Goal: Task Accomplishment & Management: Complete application form

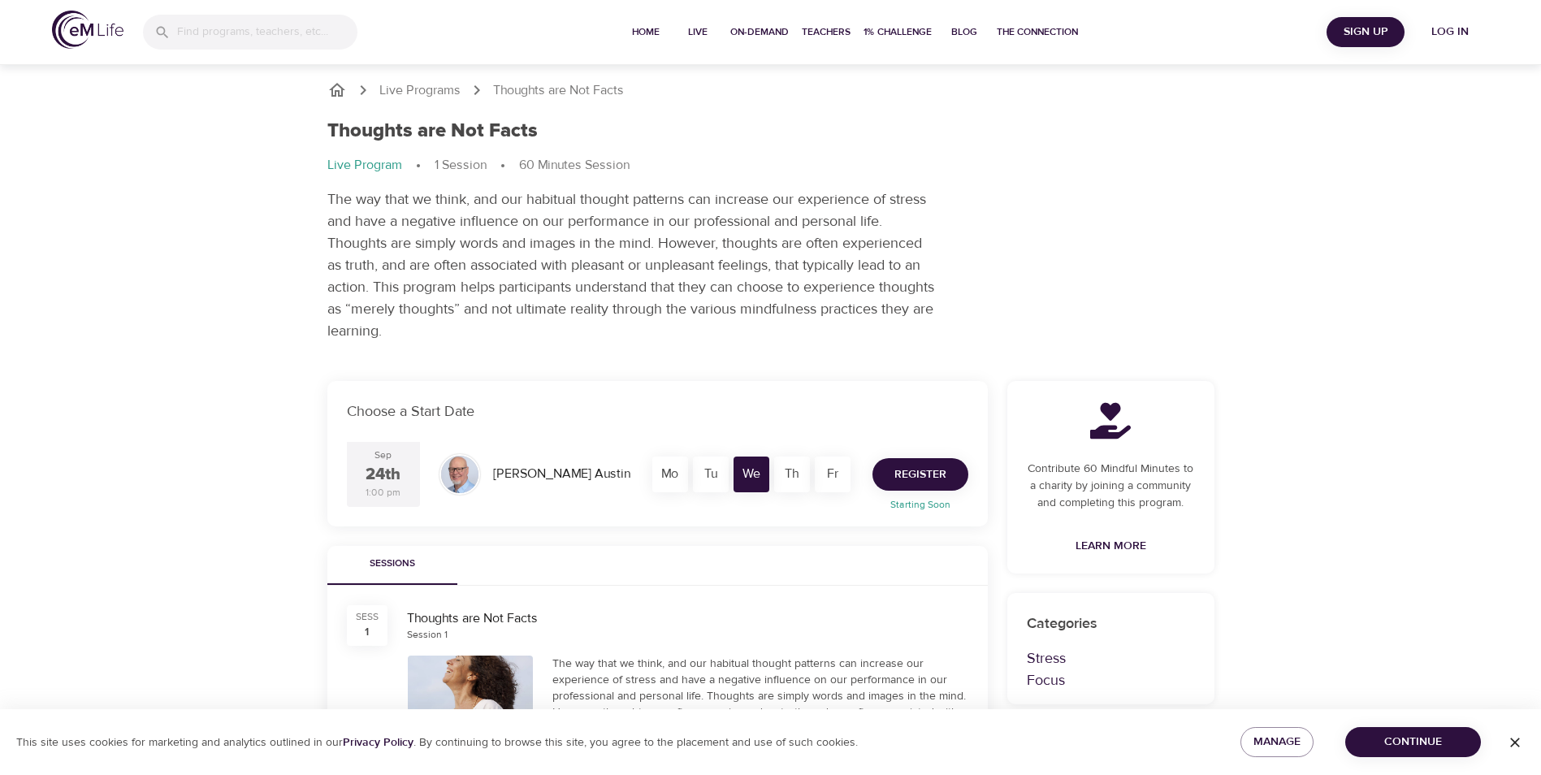
click at [926, 476] on span "Register" at bounding box center [921, 475] width 52 height 20
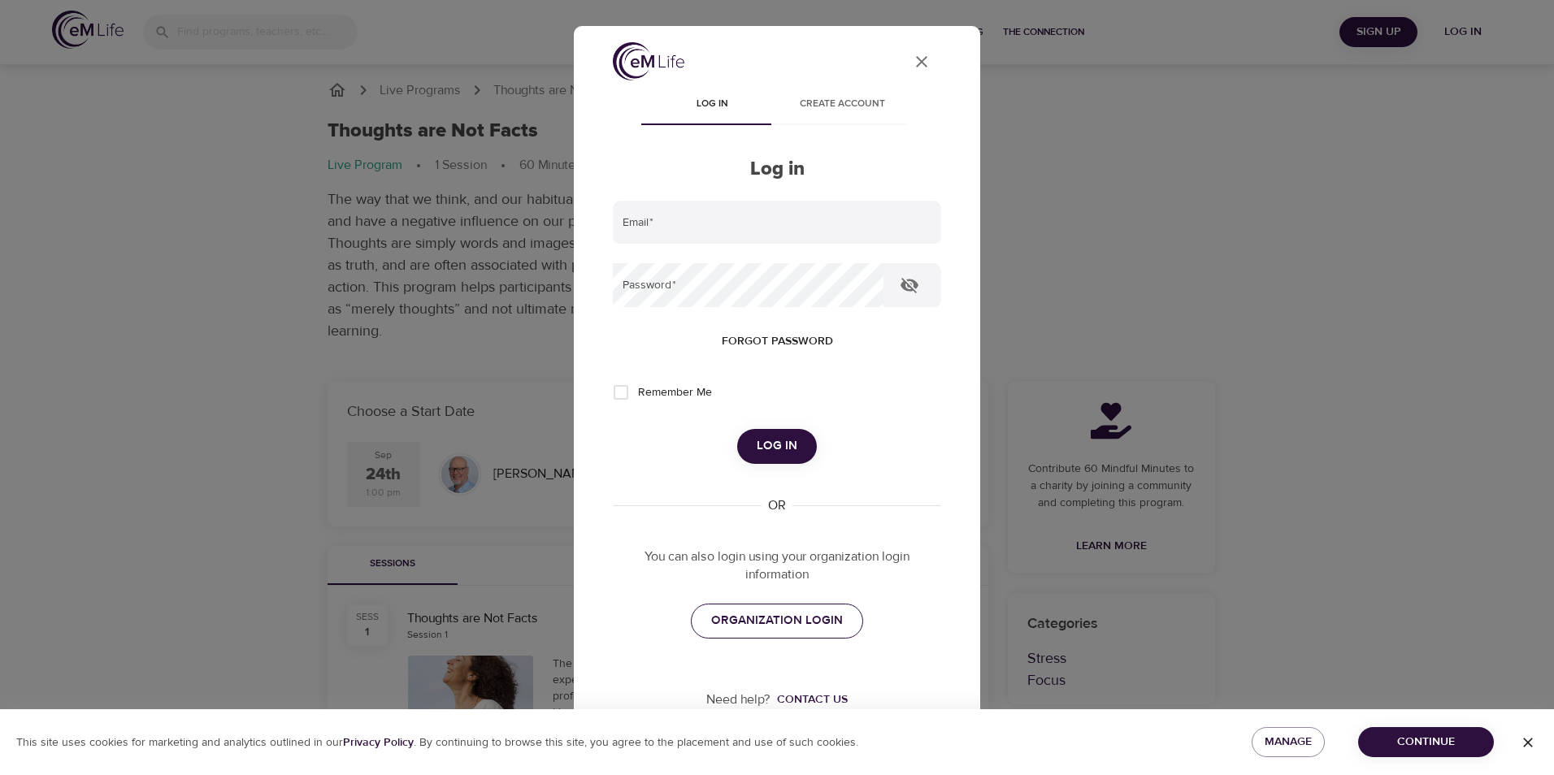
click at [824, 630] on span "ORGANIZATION LOGIN" at bounding box center [777, 620] width 132 height 21
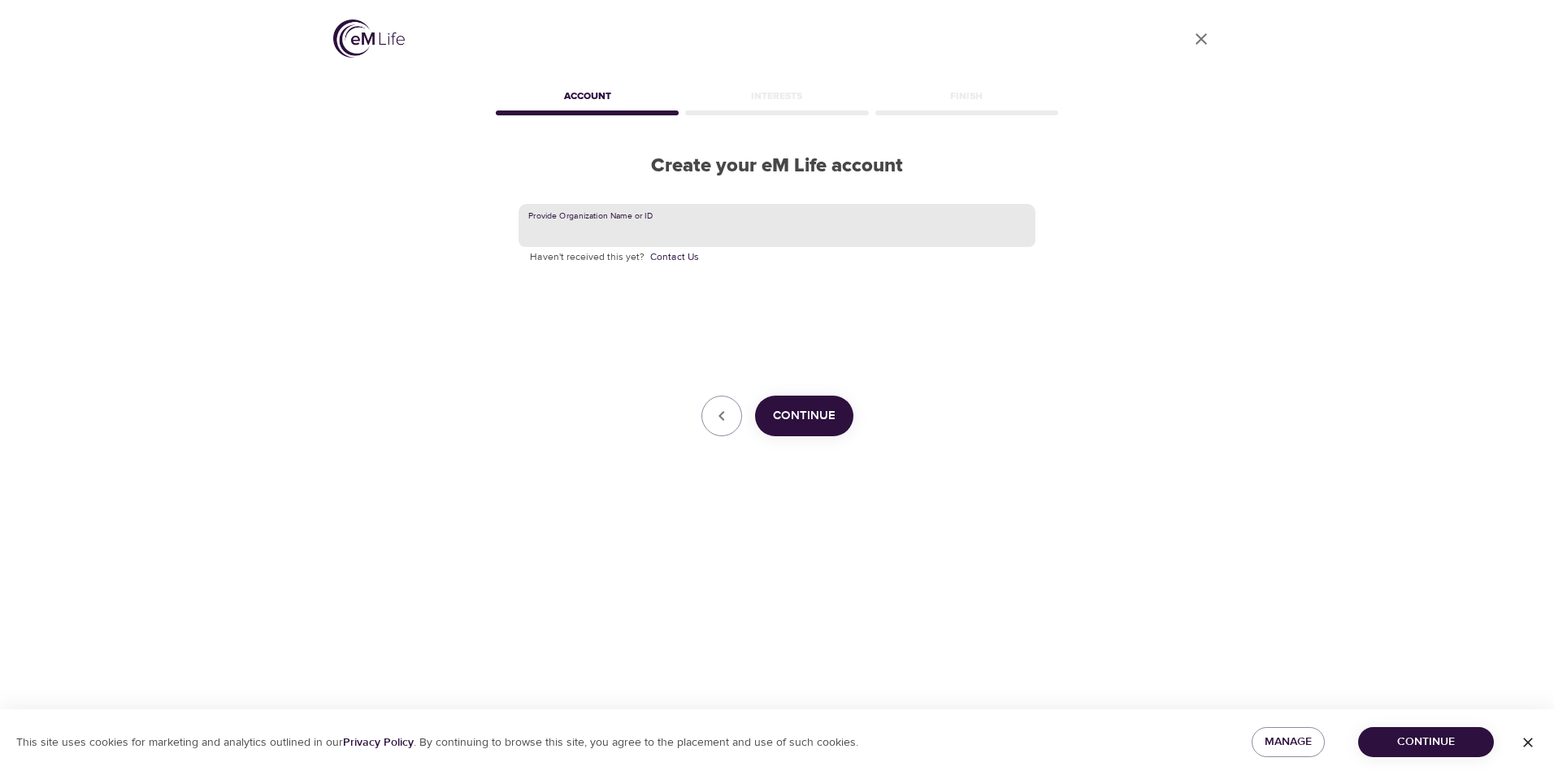
click at [696, 227] on input "text" at bounding box center [776, 226] width 517 height 44
click at [611, 232] on input "text" at bounding box center [776, 226] width 517 height 44
type input "m"
type input "[EMAIL_ADDRESS][DOMAIN_NAME]"
click at [618, 310] on div "Provide Organization Name or ID [EMAIL_ADDRESS][DOMAIN_NAME] Haven't received t…" at bounding box center [776, 320] width 517 height 233
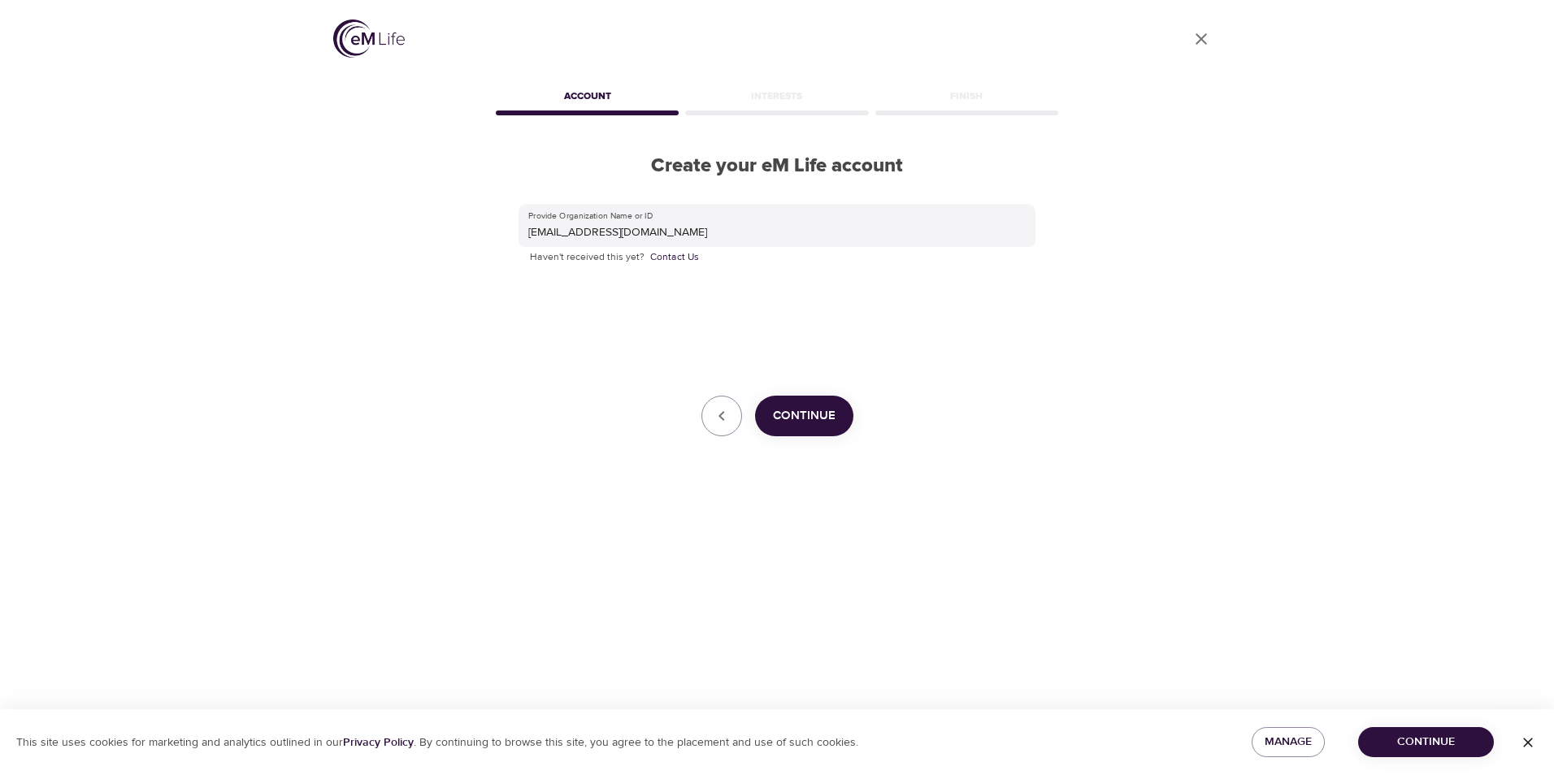
click at [613, 300] on div "Provide Organization Name or ID [EMAIL_ADDRESS][DOMAIN_NAME] Haven't received t…" at bounding box center [776, 320] width 517 height 233
click at [817, 414] on span "Continue" at bounding box center [804, 415] width 63 height 21
